Goal: Use online tool/utility: Utilize a website feature to perform a specific function

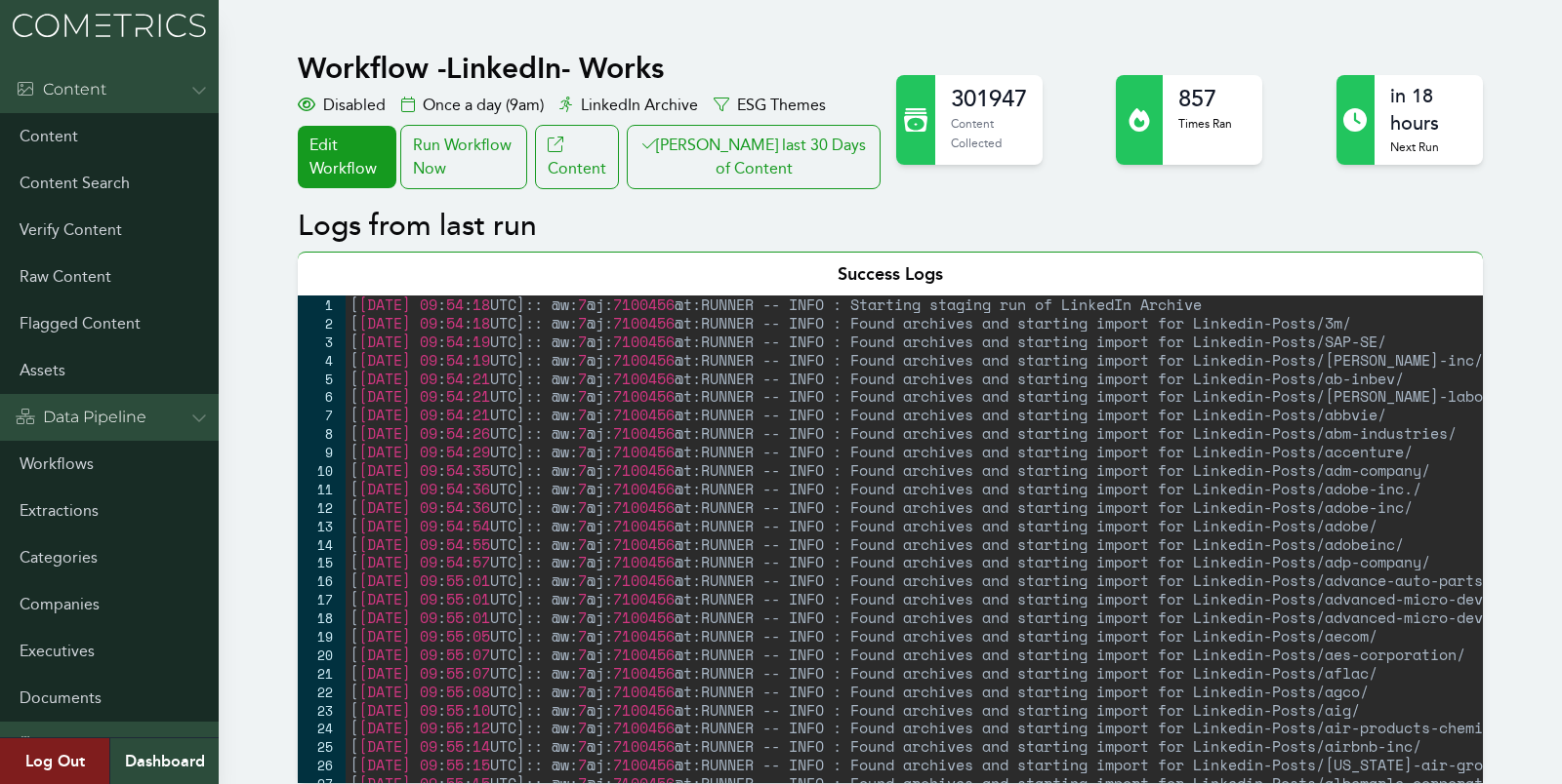
click at [466, 152] on div "Run Workflow Now" at bounding box center [464, 157] width 127 height 64
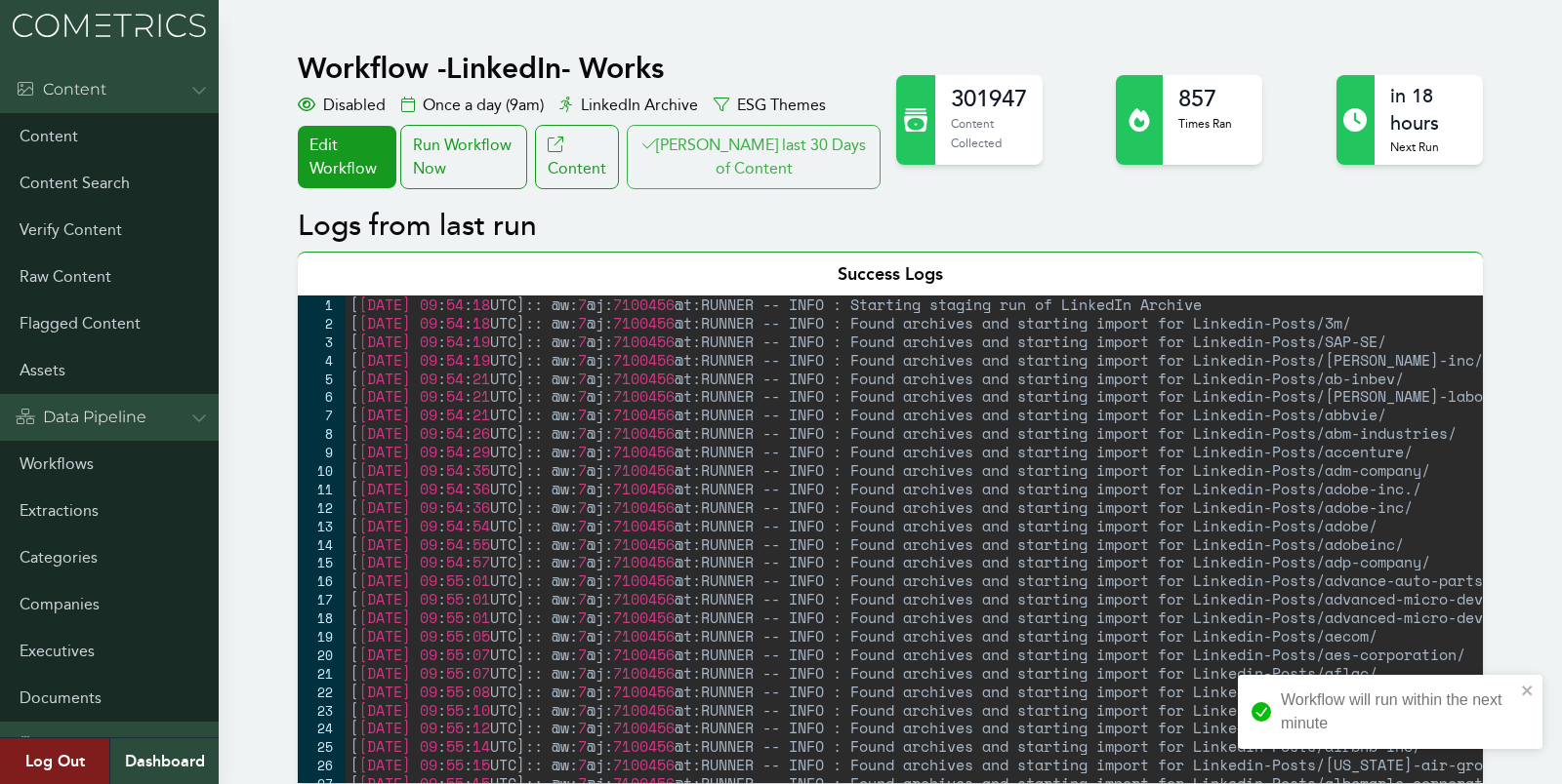
click at [792, 141] on button "[PERSON_NAME] last 30 Days of Content" at bounding box center [754, 157] width 254 height 64
click at [318, 464] on div "10" at bounding box center [321, 471] width 48 height 19
